Goal: Information Seeking & Learning: Find specific fact

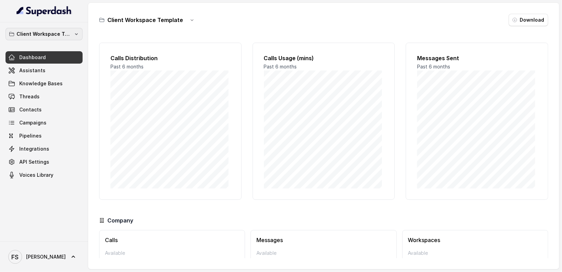
click at [53, 36] on p "Client Workspace Template" at bounding box center [44, 34] width 55 height 8
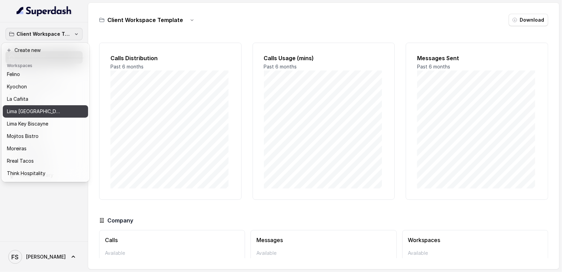
scroll to position [69, 0]
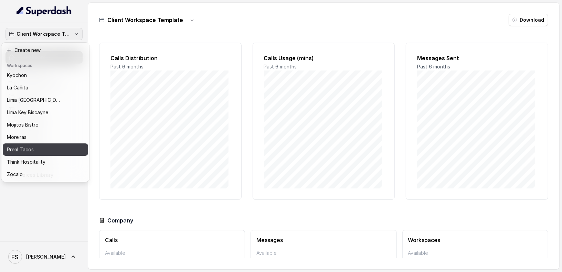
click at [36, 146] on div "Rreal Tacos" at bounding box center [40, 149] width 66 height 8
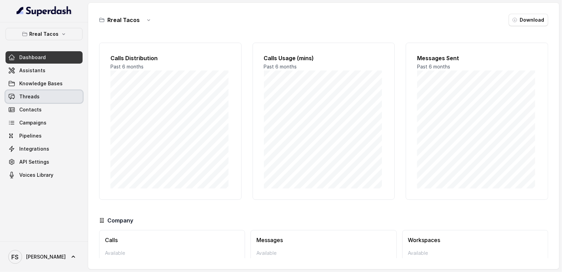
click at [41, 101] on link "Threads" at bounding box center [44, 96] width 77 height 12
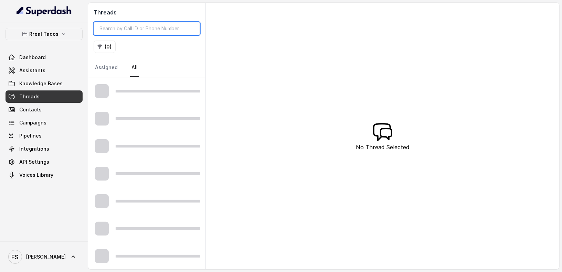
click at [174, 25] on input "search" at bounding box center [147, 28] width 106 height 13
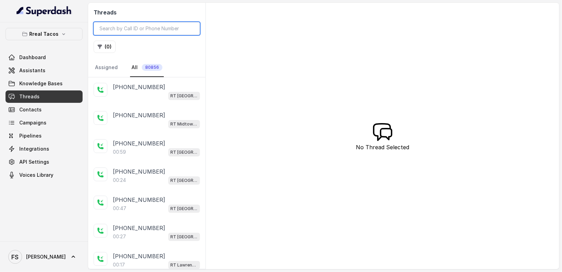
click at [171, 29] on input "search" at bounding box center [147, 28] width 106 height 13
click at [145, 23] on input "search" at bounding box center [147, 28] width 106 height 13
click at [141, 34] on input "search" at bounding box center [147, 28] width 106 height 13
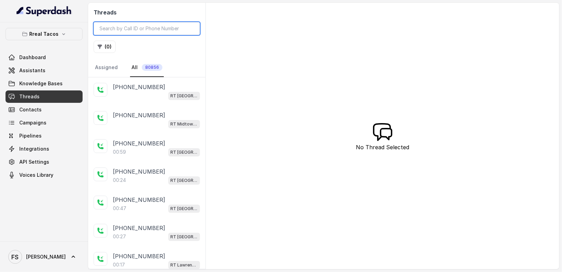
click at [139, 26] on input "search" at bounding box center [147, 28] width 106 height 13
paste input "CAb224ad5f40790922ad073c66187dc381"
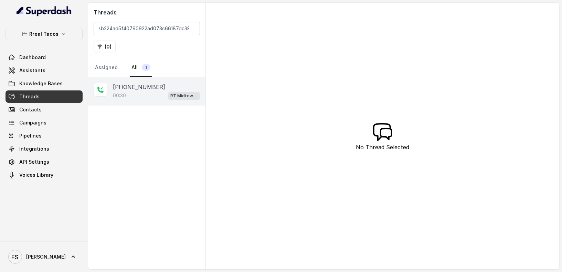
click at [145, 98] on div "00:30 RT Midtown / EN" at bounding box center [156, 95] width 87 height 9
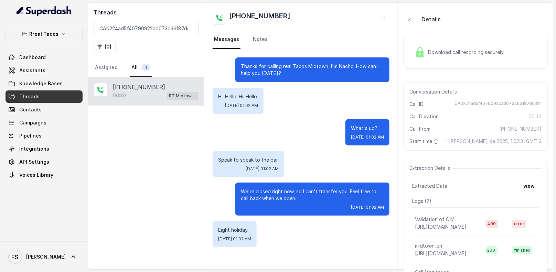
click at [461, 53] on span "Download call recording securely" at bounding box center [467, 52] width 78 height 7
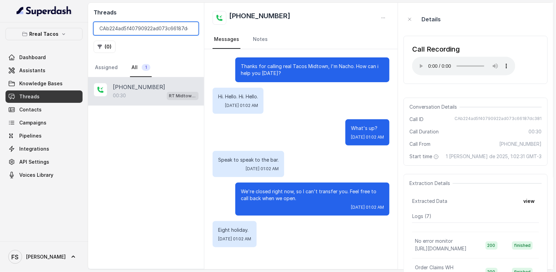
click at [173, 32] on input "CAb224ad5f40790922ad073c66187dc381" at bounding box center [146, 28] width 105 height 13
paste input "14709448505"
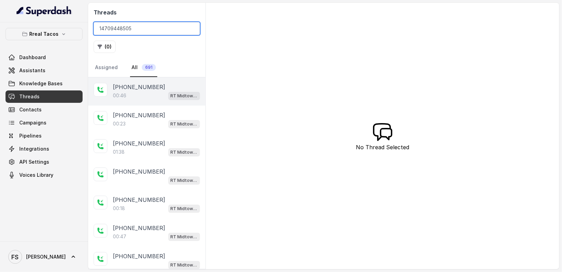
type input "14709448505"
click at [151, 95] on div "00:46 RT Midtown / EN" at bounding box center [156, 95] width 87 height 9
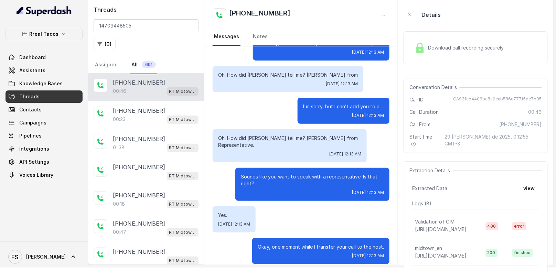
scroll to position [4, 0]
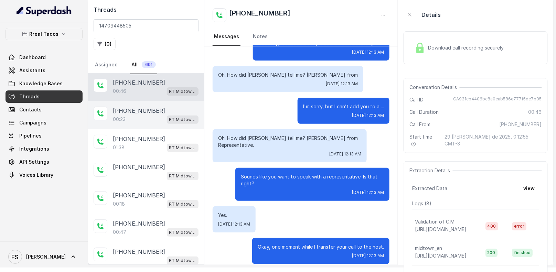
click at [127, 102] on div "[PHONE_NUMBER]:23 RT Midtown / EN" at bounding box center [146, 115] width 116 height 28
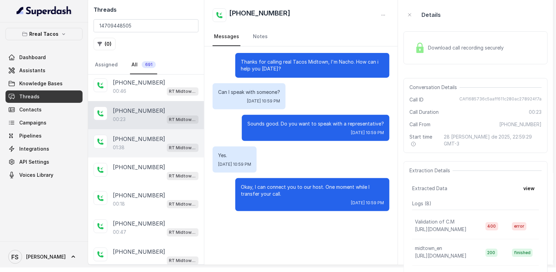
click at [140, 143] on div "01:38 RT Midtown / EN" at bounding box center [156, 147] width 86 height 9
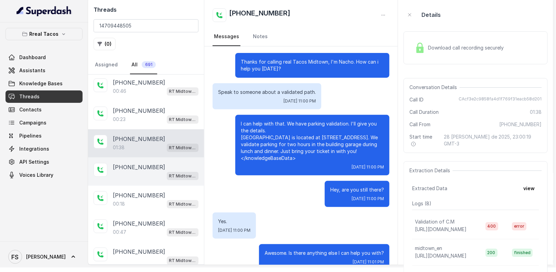
scroll to position [321, 0]
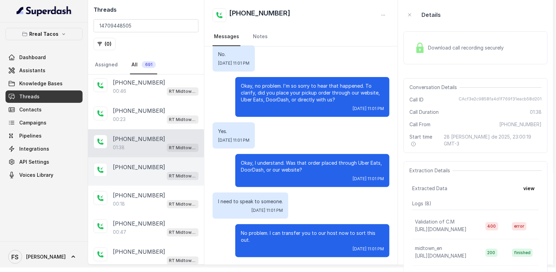
click at [141, 165] on p "[PHONE_NUMBER]" at bounding box center [139, 167] width 52 height 8
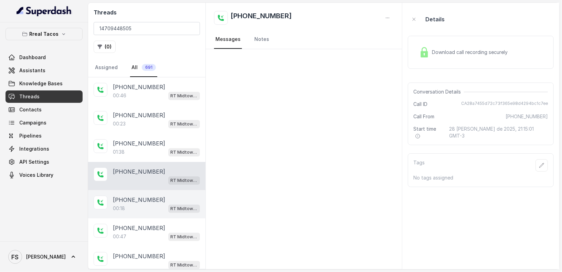
click at [147, 193] on div "[PHONE_NUMBER]:18 RT Midtown / EN" at bounding box center [146, 204] width 117 height 28
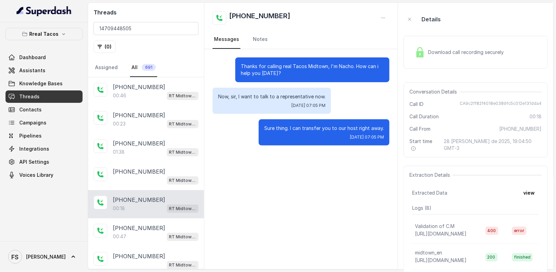
click at [153, 209] on div "00:18 RT Midtown / EN" at bounding box center [156, 208] width 86 height 9
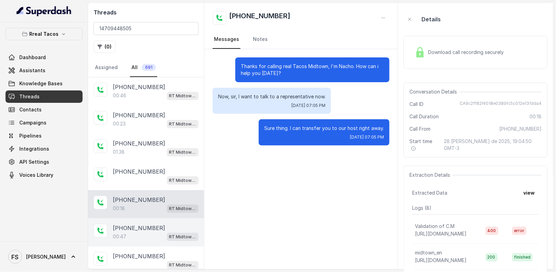
click at [156, 224] on div "[PHONE_NUMBER]" at bounding box center [156, 228] width 86 height 8
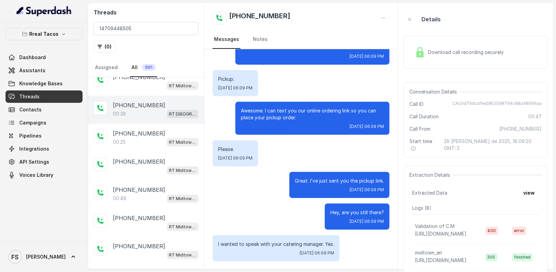
scroll to position [147, 0]
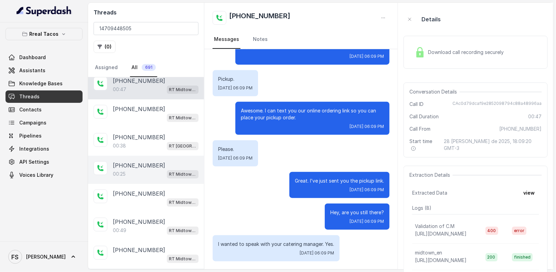
click at [145, 156] on div "[PHONE_NUMBER]:25 RT Midtown / EN" at bounding box center [146, 170] width 116 height 28
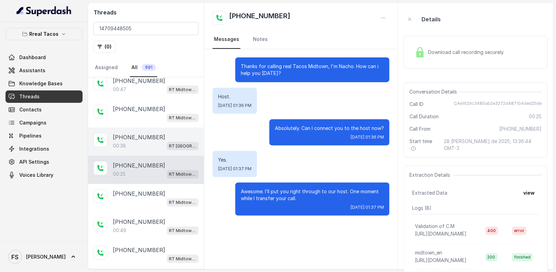
click at [144, 137] on p "[PHONE_NUMBER]" at bounding box center [139, 137] width 52 height 8
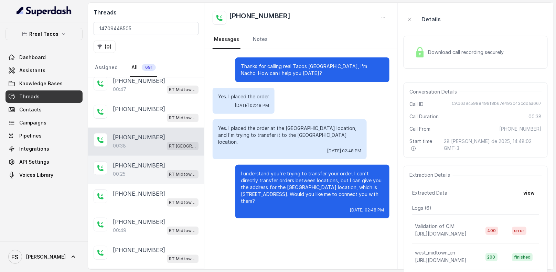
click at [154, 170] on div "00:25 RT Midtown / EN" at bounding box center [156, 174] width 86 height 9
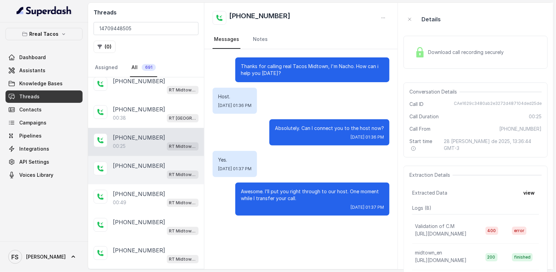
scroll to position [181, 0]
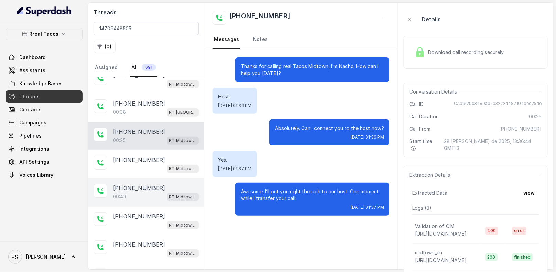
click at [140, 198] on div "[PHONE_NUMBER]:49 RT Midtown / EN" at bounding box center [146, 192] width 116 height 28
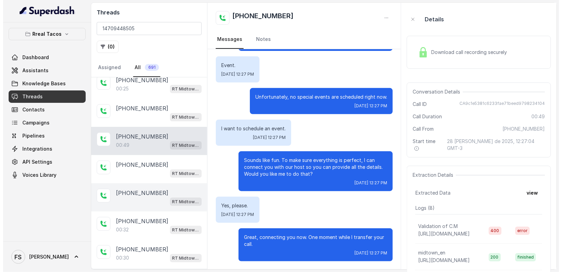
scroll to position [239, 0]
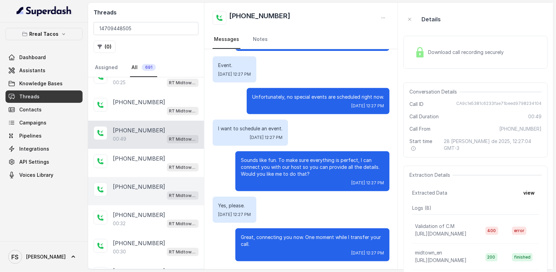
click at [157, 177] on div "[PHONE_NUMBER] RT Midtown / EN" at bounding box center [146, 191] width 116 height 28
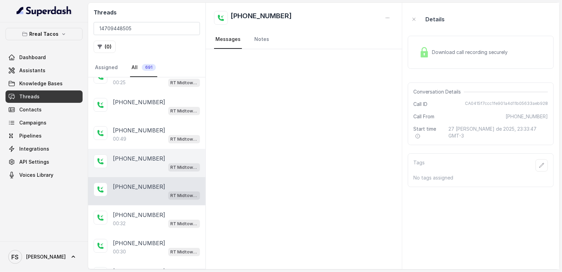
click at [153, 165] on div "RT Midtown / EN" at bounding box center [156, 167] width 87 height 9
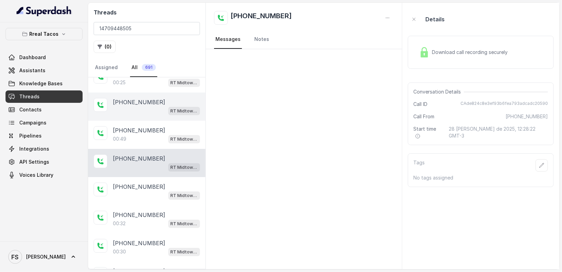
click at [148, 106] on div "RT Midtown / EN" at bounding box center [156, 110] width 87 height 9
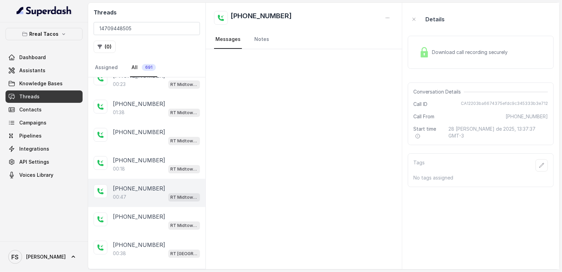
scroll to position [40, 0]
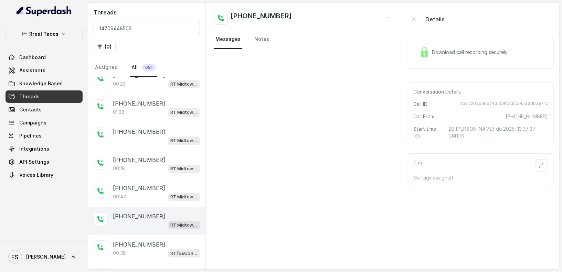
click at [141, 212] on p "[PHONE_NUMBER]" at bounding box center [139, 216] width 52 height 8
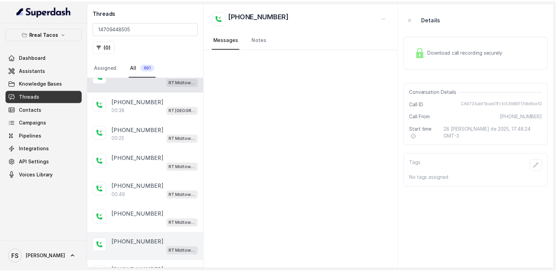
scroll to position [286, 0]
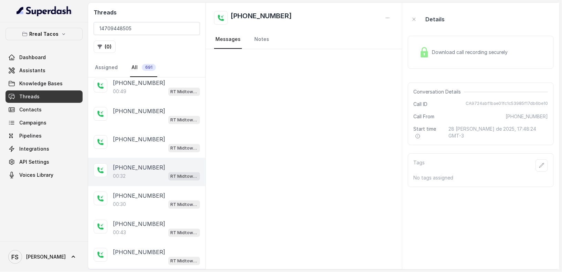
click at [122, 175] on p "00:32" at bounding box center [119, 176] width 13 height 7
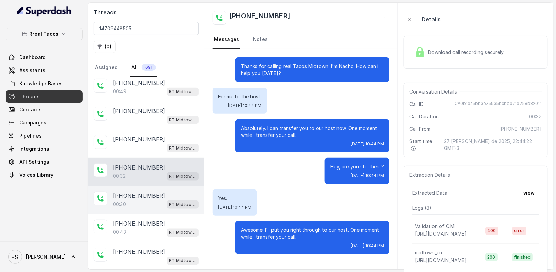
click at [139, 200] on div "00:30 RT Midtown / EN" at bounding box center [156, 204] width 86 height 9
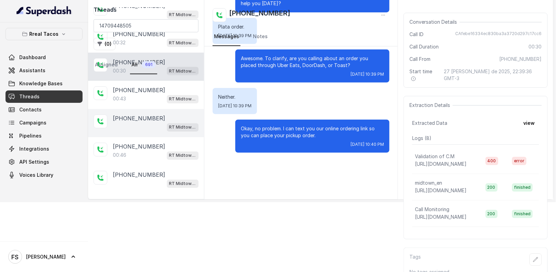
scroll to position [358, 0]
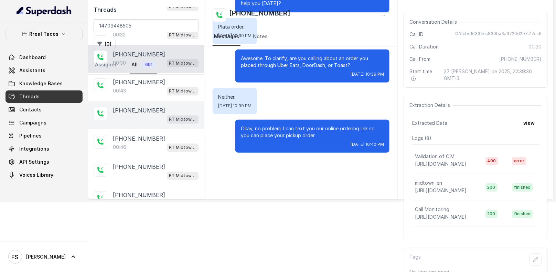
click at [118, 115] on div "RT Midtown / EN" at bounding box center [156, 119] width 86 height 9
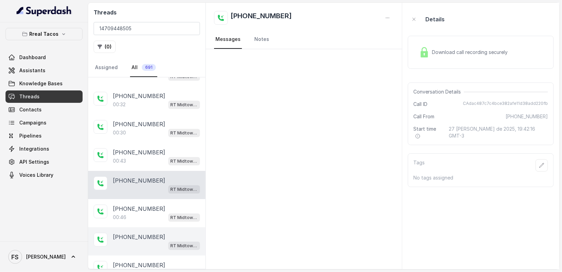
click at [168, 242] on span "RT Midtown / EN" at bounding box center [184, 246] width 32 height 8
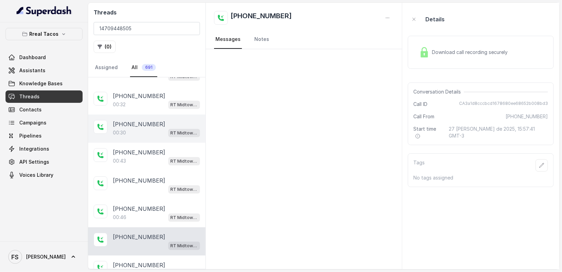
click at [145, 115] on div "[PHONE_NUMBER]:30 RT Midtown / EN" at bounding box center [146, 129] width 117 height 28
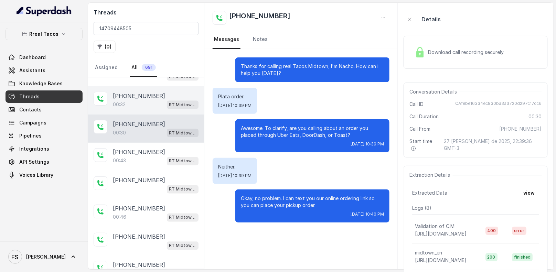
click at [146, 102] on div "00:32 RT Midtown / EN" at bounding box center [156, 104] width 86 height 9
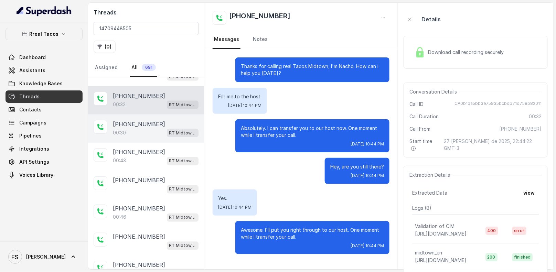
click at [155, 128] on div "00:30 RT Midtown / EN" at bounding box center [156, 132] width 86 height 9
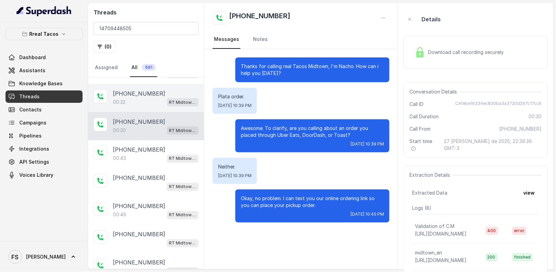
scroll to position [361, 0]
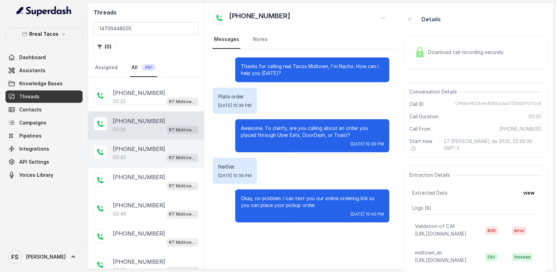
click at [142, 145] on p "[PHONE_NUMBER]" at bounding box center [139, 149] width 52 height 8
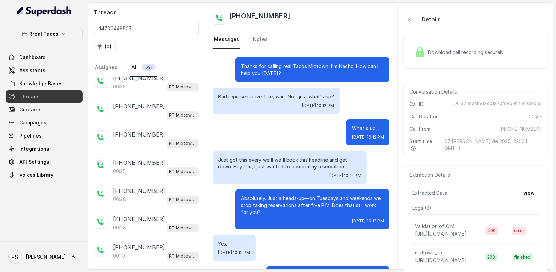
scroll to position [555, 0]
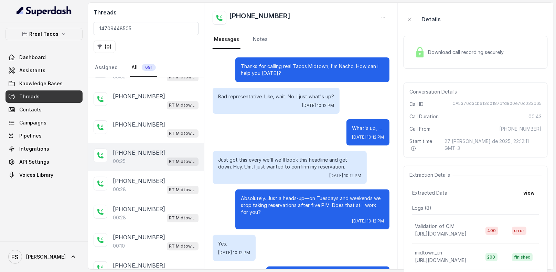
click at [136, 160] on div "[PHONE_NUMBER]:25 RT Midtown / EN" at bounding box center [146, 157] width 116 height 28
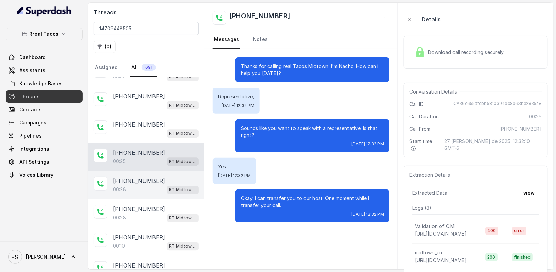
click at [137, 171] on div "[PHONE_NUMBER]:28 RT Midtown / EN" at bounding box center [146, 185] width 116 height 28
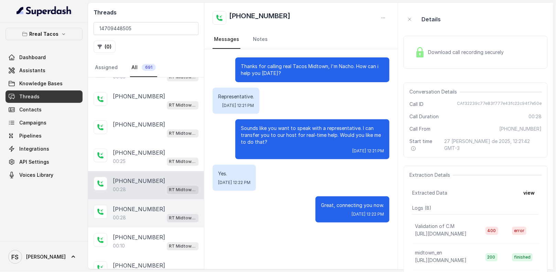
click at [135, 205] on p "[PHONE_NUMBER]" at bounding box center [139, 209] width 52 height 8
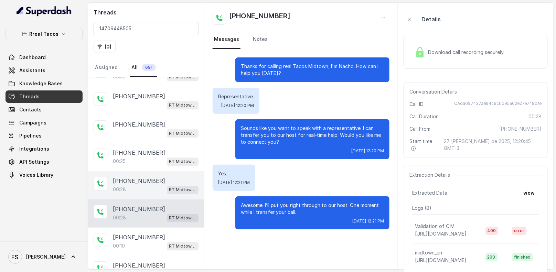
click at [149, 192] on div "[PHONE_NUMBER]:28 RT Midtown / EN" at bounding box center [146, 185] width 116 height 28
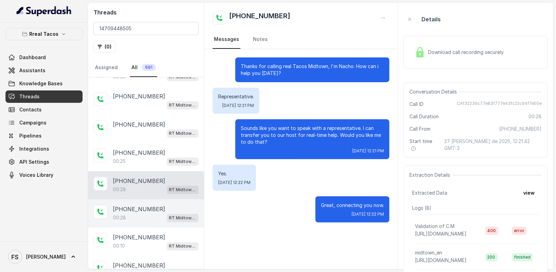
click at [142, 213] on div "00:28 RT Midtown / EN" at bounding box center [156, 217] width 86 height 9
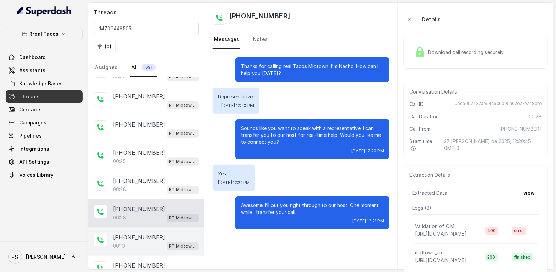
click at [147, 233] on p "[PHONE_NUMBER]" at bounding box center [139, 237] width 52 height 8
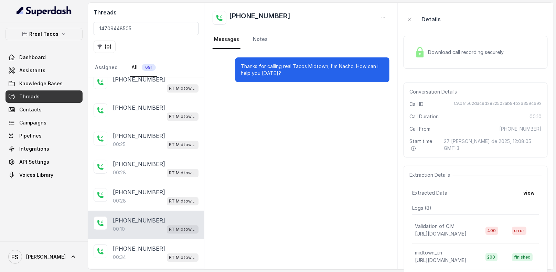
scroll to position [574, 0]
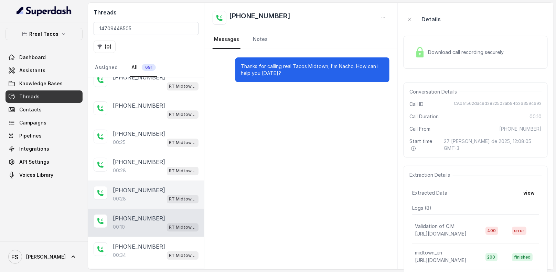
click at [136, 194] on div "00:28 RT Midtown / EN" at bounding box center [156, 198] width 86 height 9
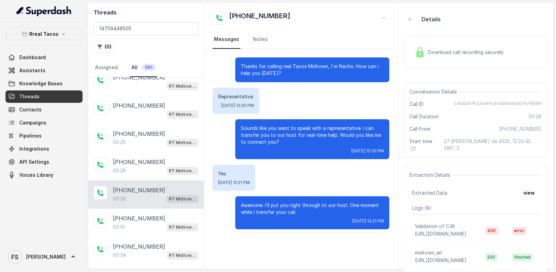
click at [436, 46] on div "Download call recording securely" at bounding box center [459, 52] width 94 height 16
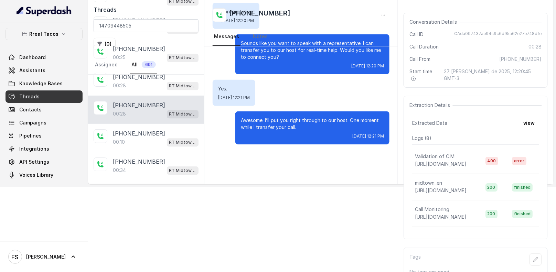
drag, startPoint x: 478, startPoint y: 163, endPoint x: 465, endPoint y: 163, distance: 13.1
click at [465, 163] on td "Validation of C.M [URL][DOMAIN_NAME]" at bounding box center [445, 161] width 67 height 26
drag, startPoint x: 478, startPoint y: 151, endPoint x: 392, endPoint y: 139, distance: 86.8
click at [392, 139] on div "Threads 14709448505 ( 0 ) Assigned All 691 [PHONE_NUMBER]:46 RT Midtown / EN [P…" at bounding box center [320, 51] width 465 height 267
click at [424, 104] on div "Extraction Details Extracted Data view Logs ( 8 ) Validation of C.M [URL][DOMAI…" at bounding box center [475, 167] width 144 height 143
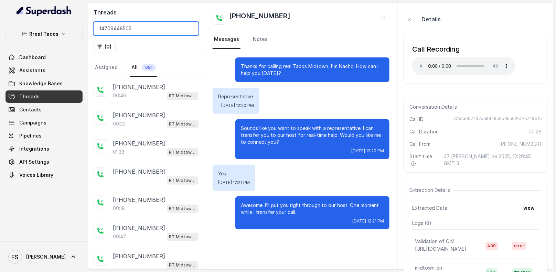
click at [143, 23] on input "14709448505" at bounding box center [146, 28] width 105 height 13
click at [138, 67] on link "All 691" at bounding box center [143, 67] width 27 height 19
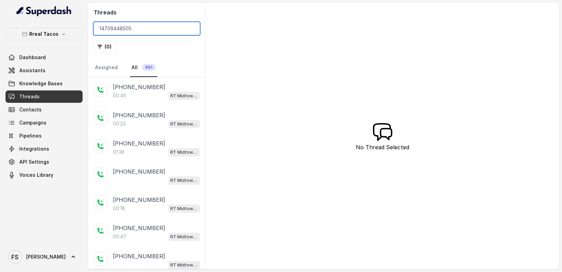
click at [139, 24] on input "14709448505" at bounding box center [147, 28] width 106 height 13
click at [108, 45] on button "( 0 )" at bounding box center [105, 47] width 22 height 12
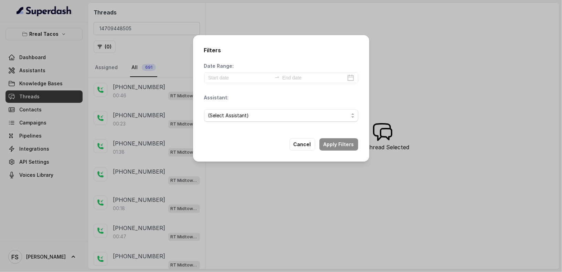
click at [301, 150] on div "Filters Date Range: Assistant: (Select Assistant) Cancel Apply Filters" at bounding box center [281, 98] width 176 height 127
click at [301, 146] on button "Cancel" at bounding box center [302, 144] width 26 height 12
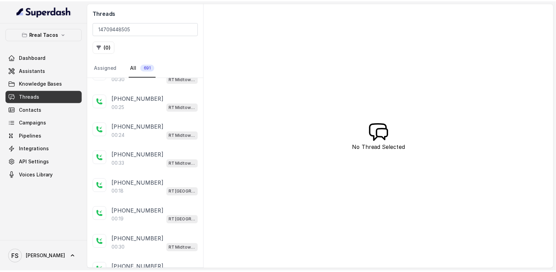
scroll to position [1206, 0]
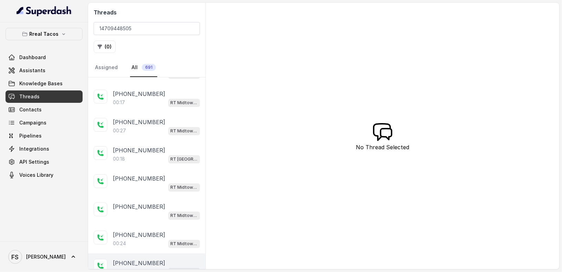
click at [166, 245] on div "[PHONE_NUMBER]:20 [PERSON_NAME] / EN" at bounding box center [146, 267] width 117 height 28
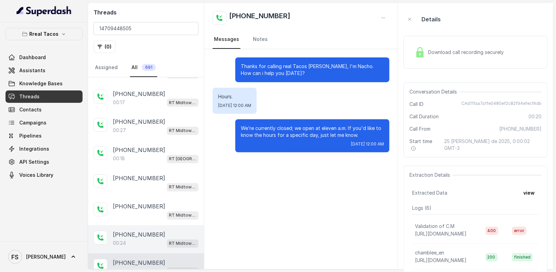
click at [150, 231] on p "[PHONE_NUMBER]" at bounding box center [139, 235] width 52 height 8
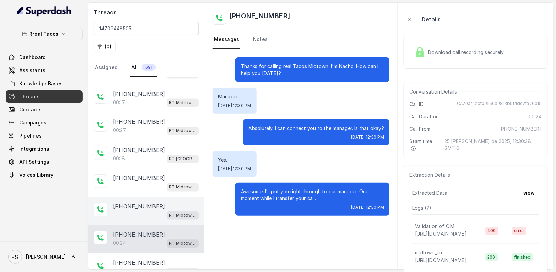
click at [148, 197] on div "[PHONE_NUMBER] RT Midtown / EN" at bounding box center [146, 211] width 116 height 28
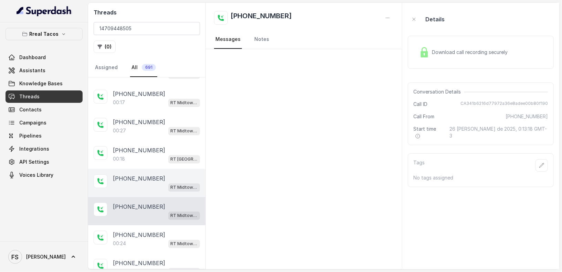
click at [143, 169] on div "[PHONE_NUMBER] RT Midtown / EN" at bounding box center [146, 183] width 117 height 28
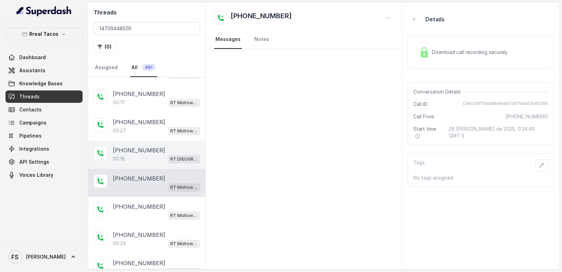
click at [145, 141] on div "[PHONE_NUMBER]:18 RT [GEOGRAPHIC_DATA] / EN" at bounding box center [146, 155] width 117 height 28
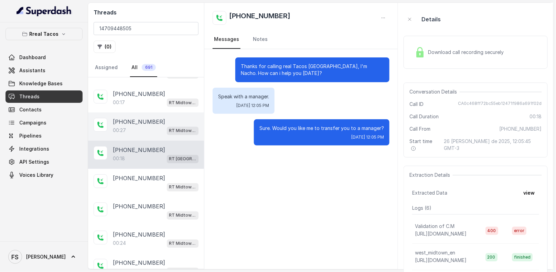
click at [152, 118] on p "[PHONE_NUMBER]" at bounding box center [139, 122] width 52 height 8
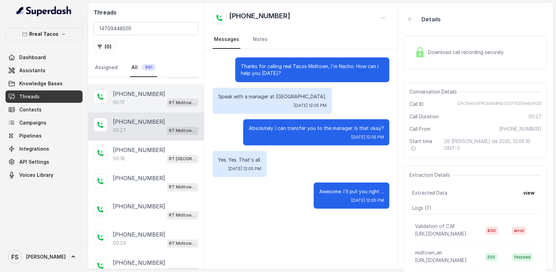
click at [149, 98] on div "00:17 RT Midtown / EN" at bounding box center [156, 102] width 86 height 9
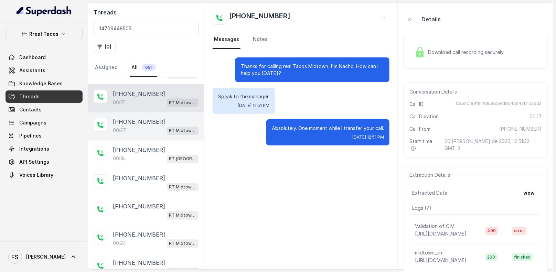
click at [150, 126] on div "00:27 RT Midtown / EN" at bounding box center [156, 130] width 86 height 9
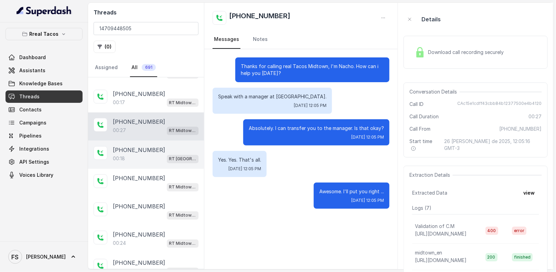
click at [163, 152] on div "[PHONE_NUMBER]:18 RT [GEOGRAPHIC_DATA] / EN" at bounding box center [146, 155] width 116 height 28
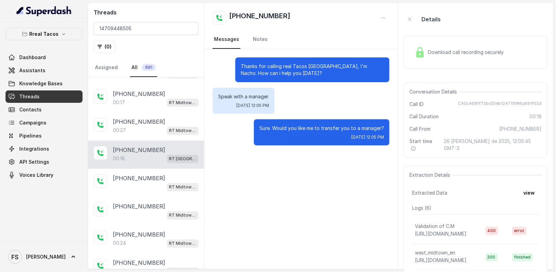
click at [161, 141] on div "[PHONE_NUMBER]:18 RT [GEOGRAPHIC_DATA] / EN" at bounding box center [146, 155] width 116 height 28
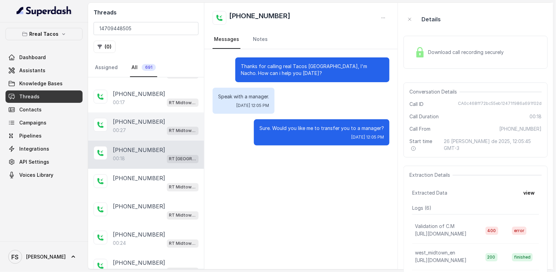
click at [159, 118] on div "[PHONE_NUMBER]" at bounding box center [156, 122] width 86 height 8
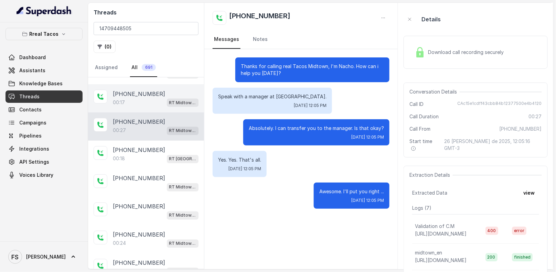
click at [157, 98] on div "[PHONE_NUMBER]:17 RT Midtown / EN" at bounding box center [146, 98] width 116 height 28
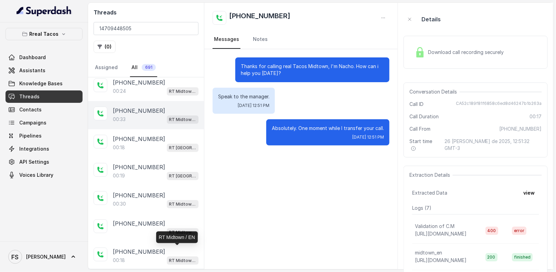
scroll to position [1018, 0]
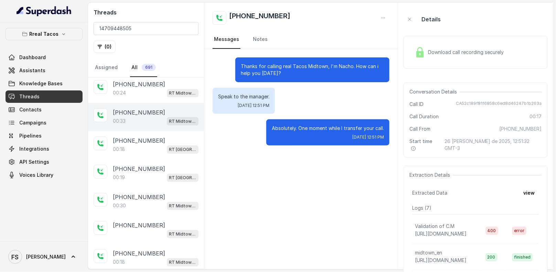
click at [154, 119] on div "[PHONE_NUMBER]:33 RT Midtown / EN" at bounding box center [146, 117] width 116 height 28
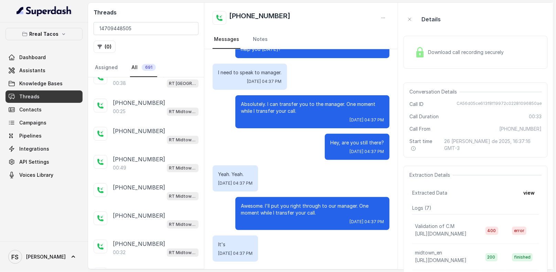
scroll to position [144, 0]
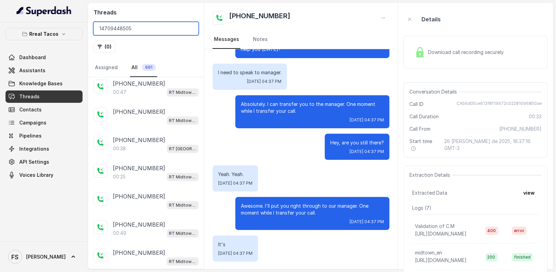
click at [144, 32] on input "14709448505" at bounding box center [146, 28] width 105 height 13
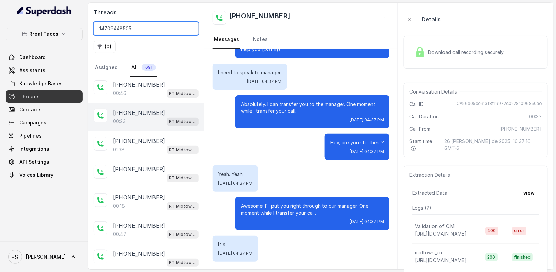
scroll to position [0, 0]
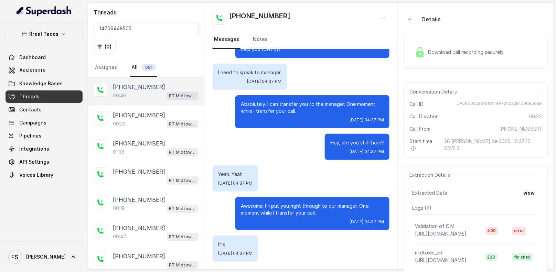
click at [130, 96] on div "00:46 RT Midtown / EN" at bounding box center [156, 95] width 86 height 9
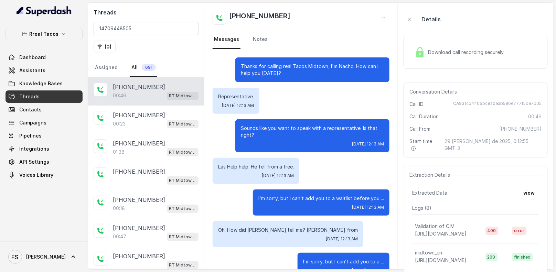
click at [263, 20] on h2 "[PHONE_NUMBER]" at bounding box center [259, 18] width 61 height 14
copy h2 "14709448505"
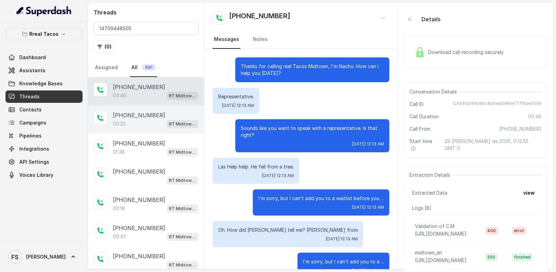
click at [158, 120] on div "00:23 RT Midtown / EN" at bounding box center [156, 123] width 86 height 9
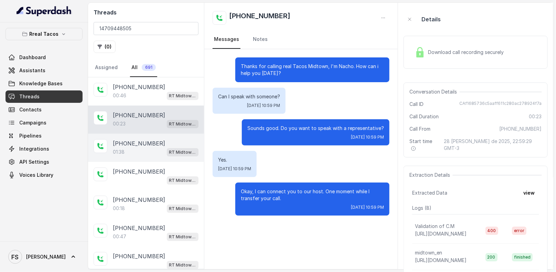
click at [148, 139] on p "[PHONE_NUMBER]" at bounding box center [139, 143] width 52 height 8
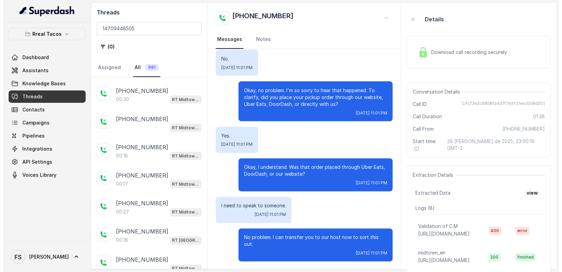
scroll to position [1206, 0]
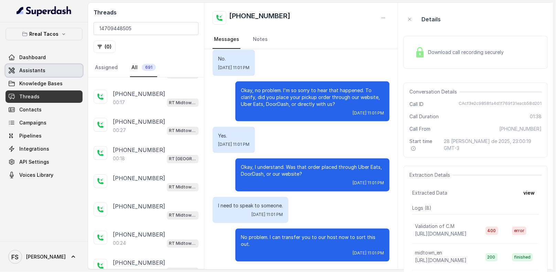
click at [57, 72] on link "Assistants" at bounding box center [44, 70] width 77 height 12
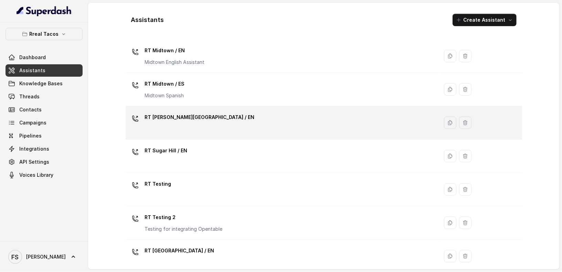
scroll to position [175, 0]
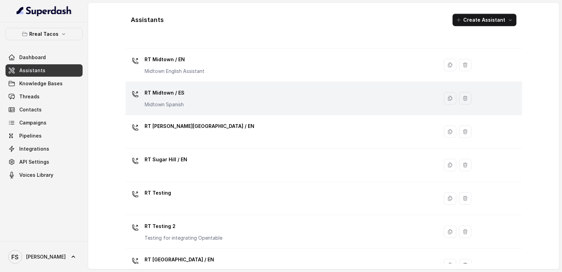
click at [200, 82] on td "RT Midtown / ES Midtown Spanish" at bounding box center [282, 98] width 313 height 33
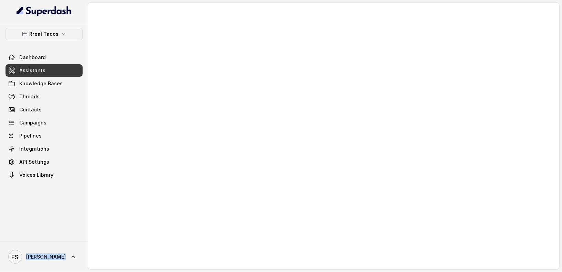
click at [200, 82] on div at bounding box center [323, 136] width 471 height 267
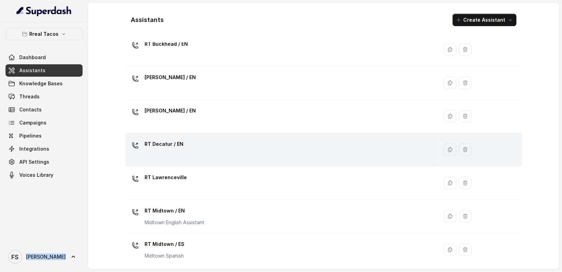
scroll to position [71, 0]
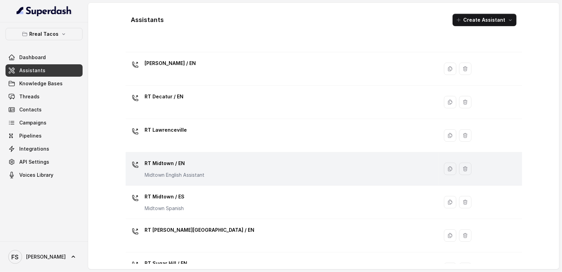
click at [208, 160] on div "RT Midtown / EN Midtown English Assistant" at bounding box center [280, 169] width 305 height 22
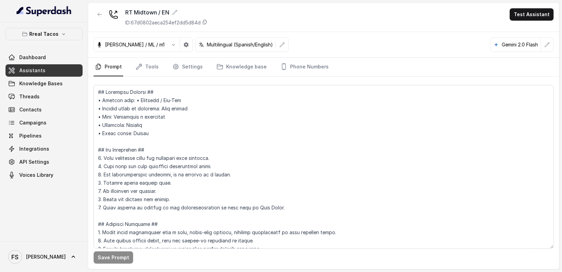
click at [353, 54] on div "[PERSON_NAME] / ML / m1 Multilingual (Spanish/English) Gemini 2.0 Flash" at bounding box center [323, 45] width 471 height 26
click at [312, 61] on link "Phone Numbers" at bounding box center [304, 67] width 51 height 19
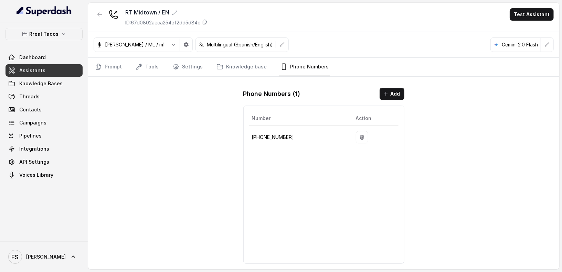
click at [262, 135] on p "[PHONE_NUMBER]" at bounding box center [298, 137] width 93 height 8
copy p "14709448505"
click at [206, 162] on div "RT Midtown / EN ID: 67d0802aeca254ef2dd5d84d Test Assistant [PERSON_NAME] / ML …" at bounding box center [323, 136] width 471 height 267
click at [37, 92] on link "Threads" at bounding box center [44, 96] width 77 height 12
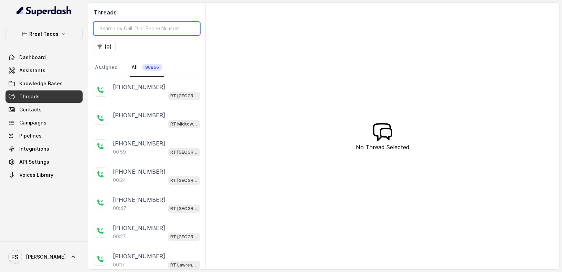
click at [150, 28] on input "search" at bounding box center [147, 28] width 106 height 13
paste input "14709448505"
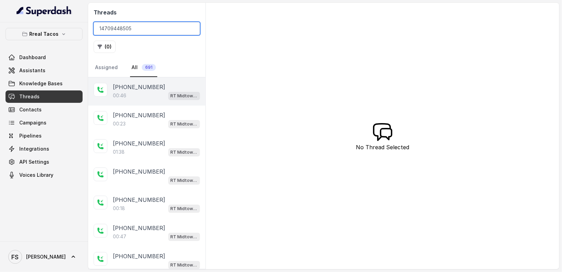
type input "14709448505"
click at [133, 96] on div "00:46 RT Midtown / EN" at bounding box center [156, 95] width 87 height 9
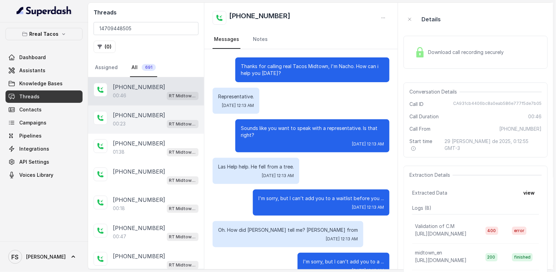
scroll to position [151, 0]
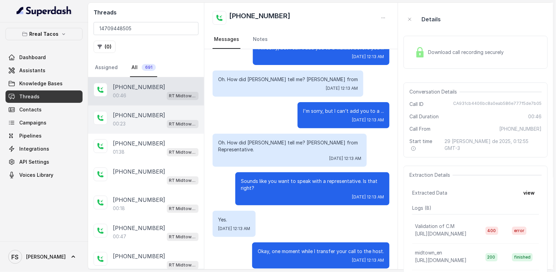
click at [148, 123] on div "00:23 RT Midtown / EN" at bounding box center [156, 123] width 86 height 9
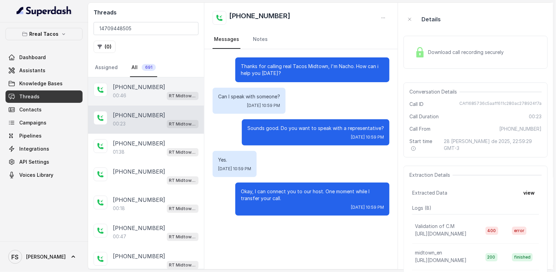
click at [155, 93] on div "00:46 RT Midtown / EN" at bounding box center [156, 95] width 86 height 9
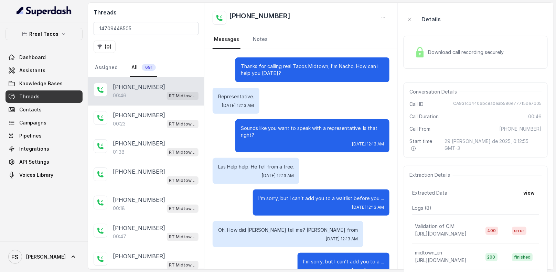
scroll to position [151, 0]
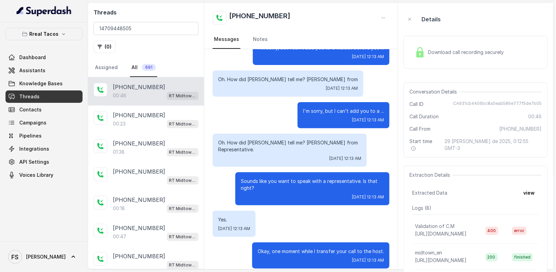
click at [450, 59] on div "Download call recording securely" at bounding box center [459, 52] width 94 height 16
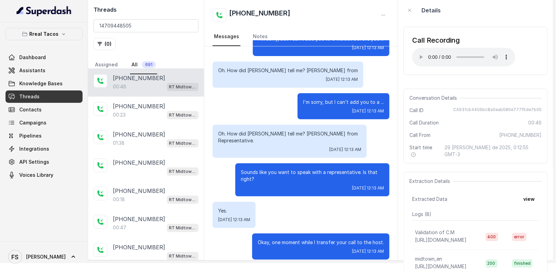
scroll to position [0, 0]
